Goal: Transaction & Acquisition: Purchase product/service

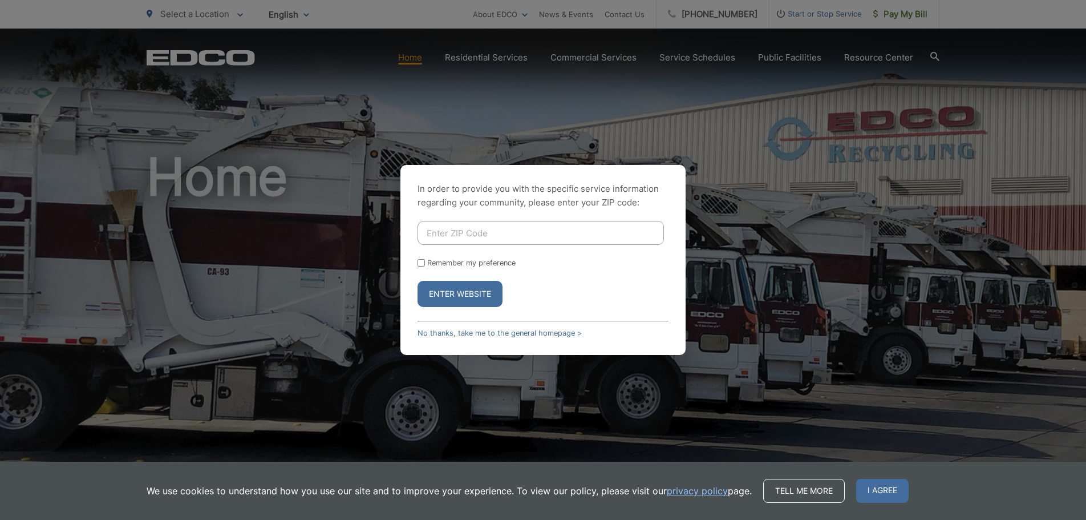
click at [512, 234] on input "Enter ZIP Code" at bounding box center [541, 233] width 246 height 24
type input "91941"
click at [421, 257] on form "91941 Remember my preference Enter Website" at bounding box center [543, 264] width 251 height 86
click at [422, 263] on input "Remember my preference" at bounding box center [421, 262] width 7 height 7
checkbox input "true"
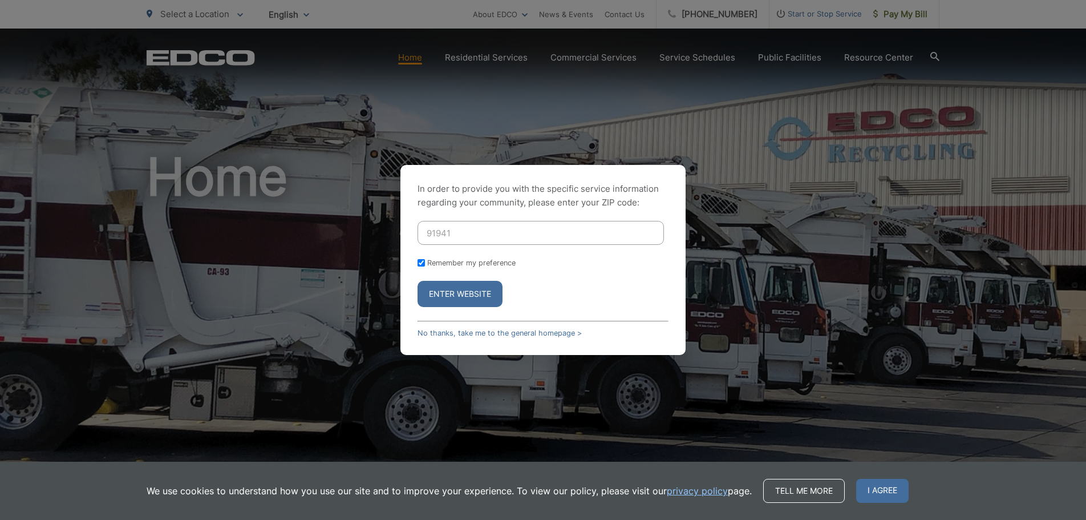
checkbox input "true"
click at [462, 294] on button "Enter Website" at bounding box center [460, 294] width 85 height 26
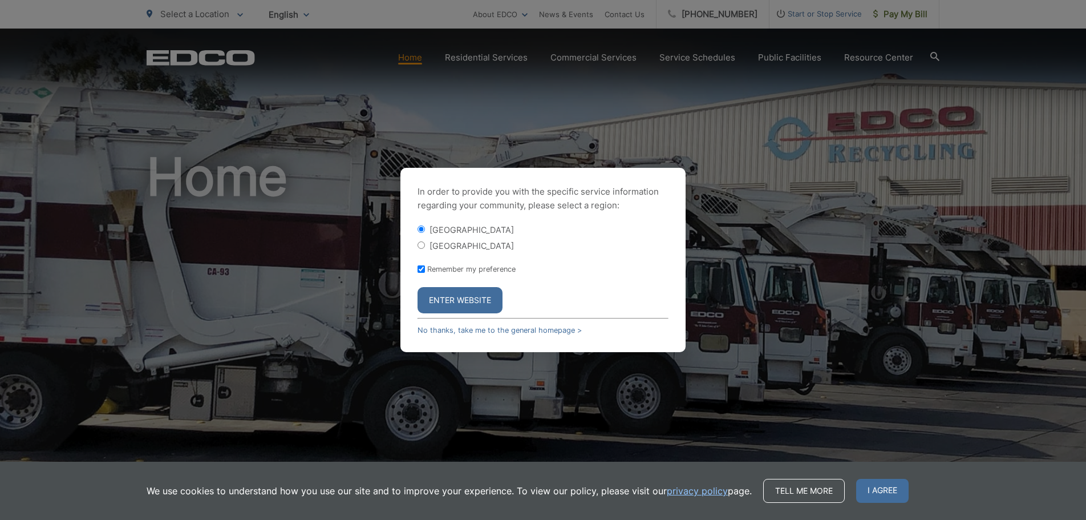
click at [455, 301] on button "Enter Website" at bounding box center [460, 300] width 85 height 26
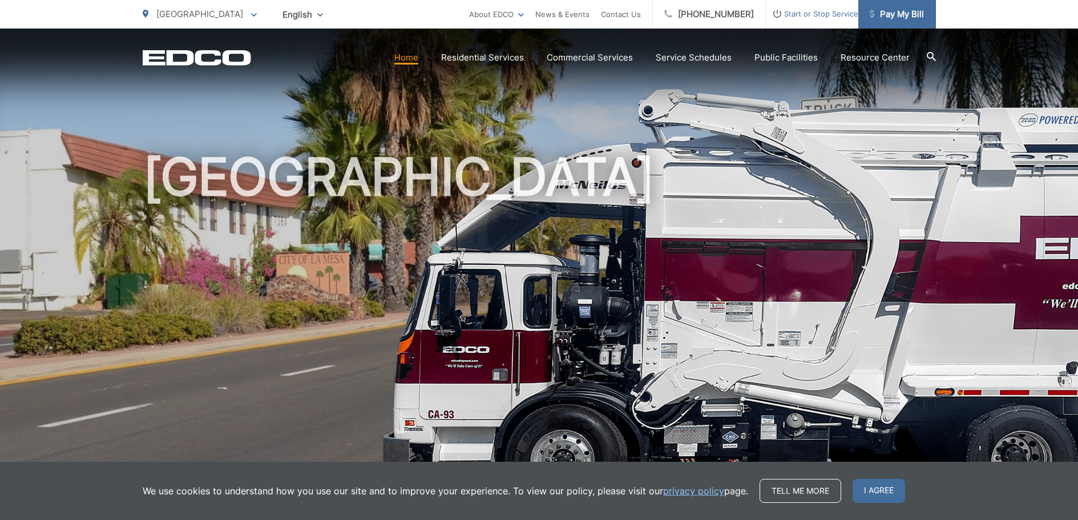
click at [907, 15] on span "Pay My Bill" at bounding box center [897, 14] width 54 height 14
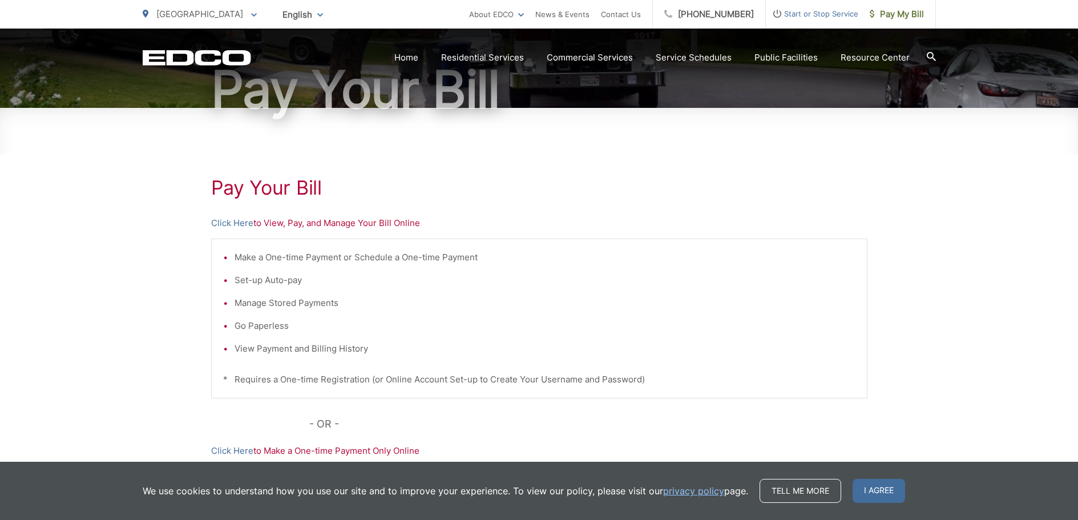
scroll to position [171, 0]
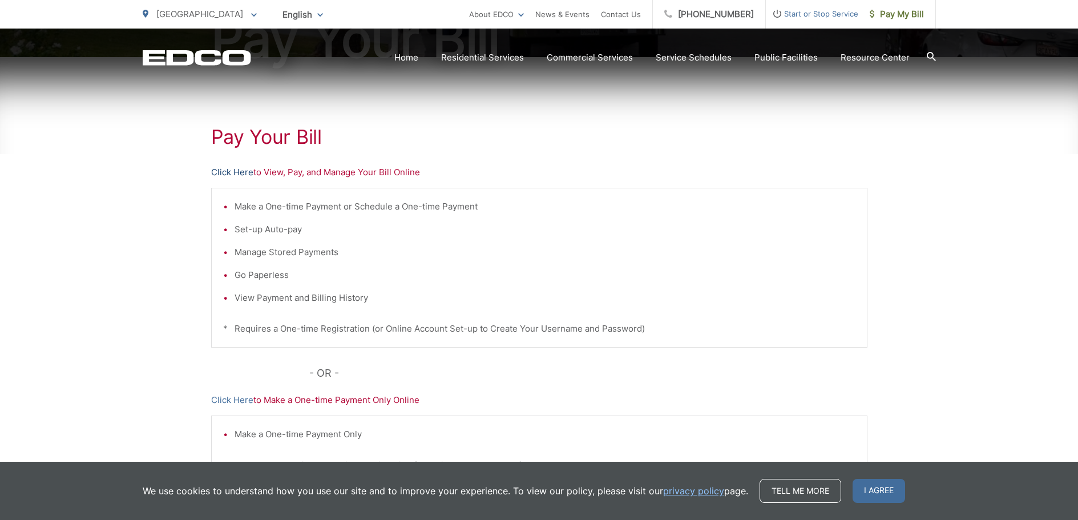
click at [240, 168] on link "Click Here" at bounding box center [232, 172] width 42 height 14
